Goal: Navigation & Orientation: Find specific page/section

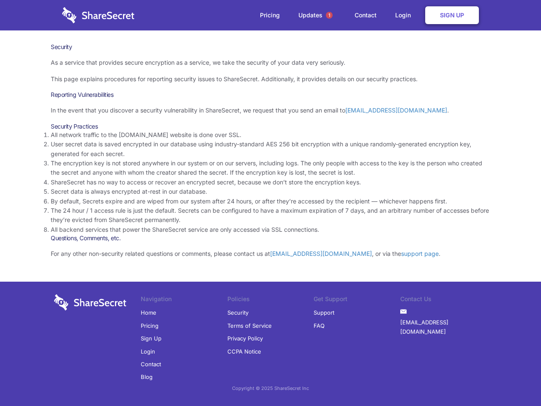
click at [270, 203] on li "By default, Secrets expire and are wiped from our system after 24 hours, or aft…" at bounding box center [270, 200] width 439 height 9
click at [329, 15] on span "1" at bounding box center [329, 15] width 7 height 7
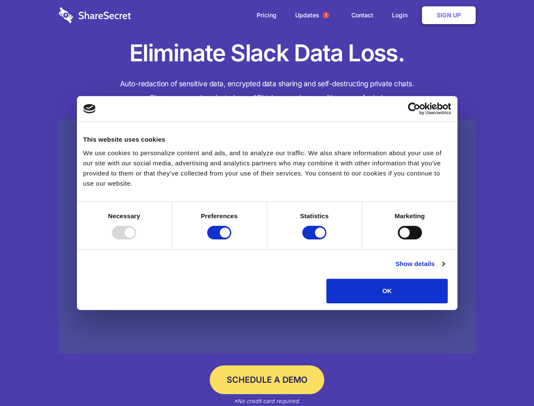
click at [136, 239] on div at bounding box center [124, 233] width 24 height 14
click at [231, 239] on input "Preferences" at bounding box center [219, 233] width 24 height 14
checkbox input "false"
